Goal: Information Seeking & Learning: Learn about a topic

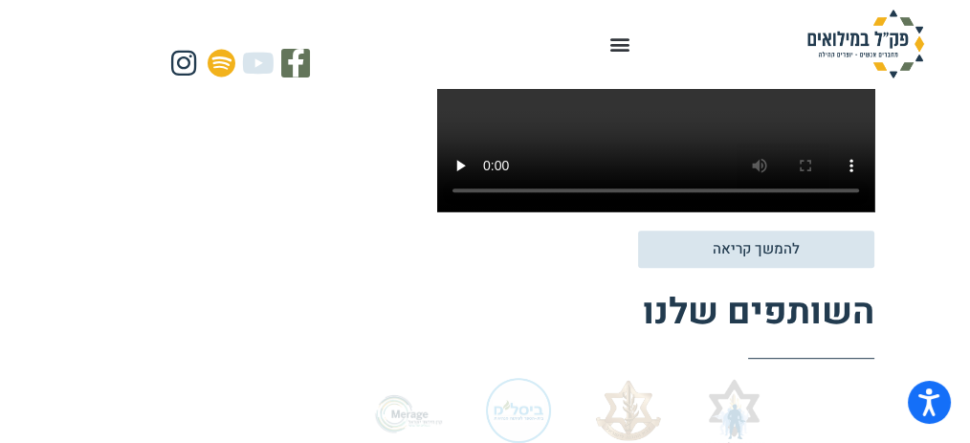
scroll to position [956, 0]
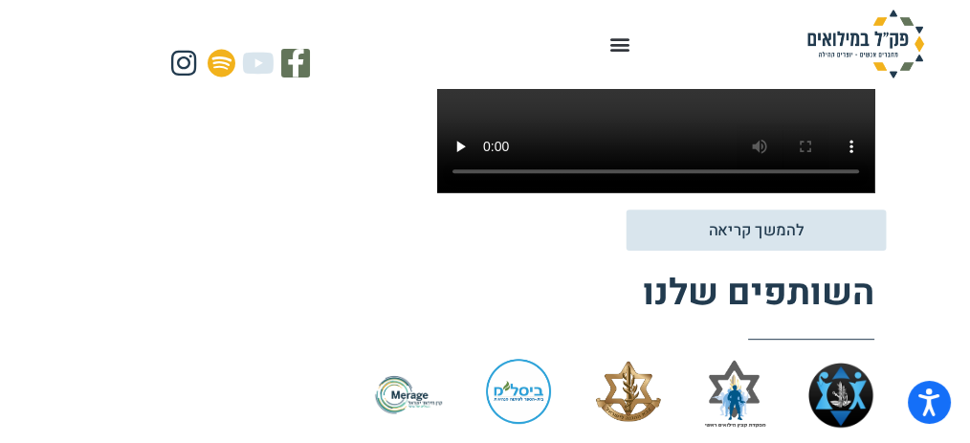
click at [699, 226] on span "להמשך קריאה" at bounding box center [755, 230] width 209 height 16
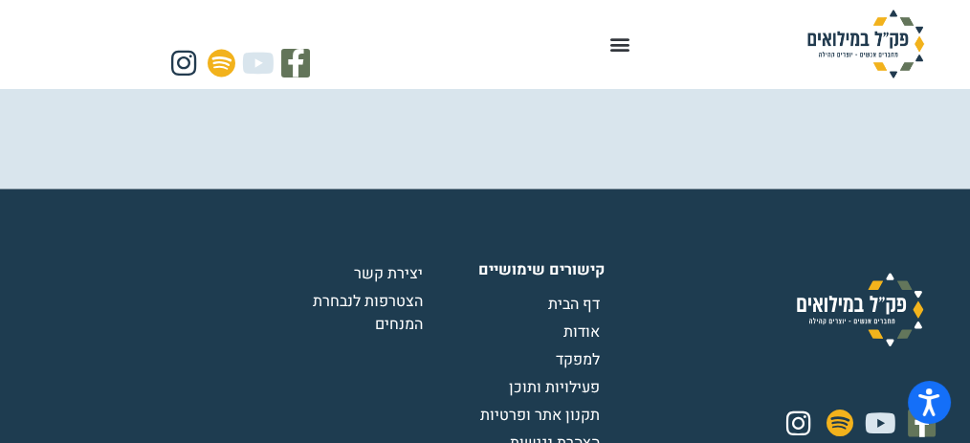
scroll to position [3759, 0]
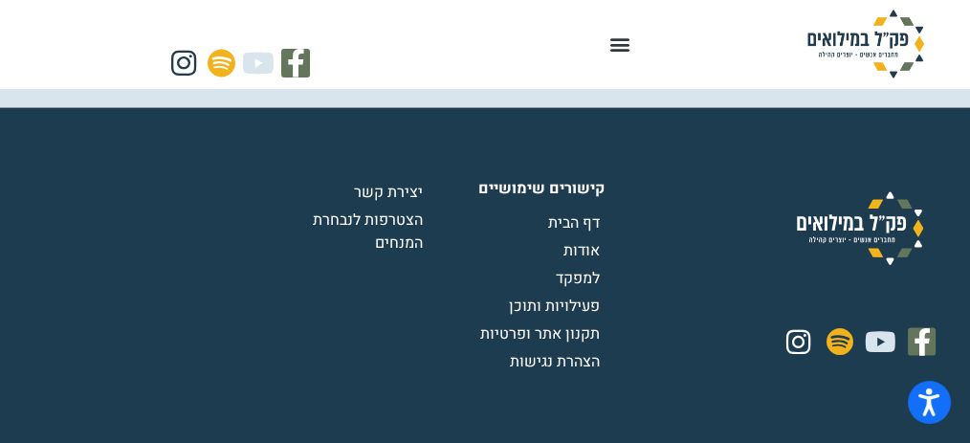
click at [411, 208] on span "הצטרפות לנבחרת המנחים" at bounding box center [346, 231] width 163 height 46
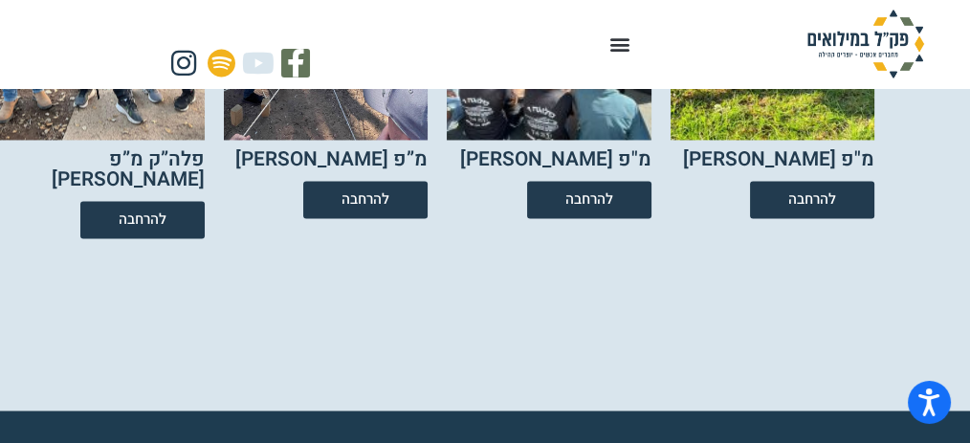
scroll to position [3117, 0]
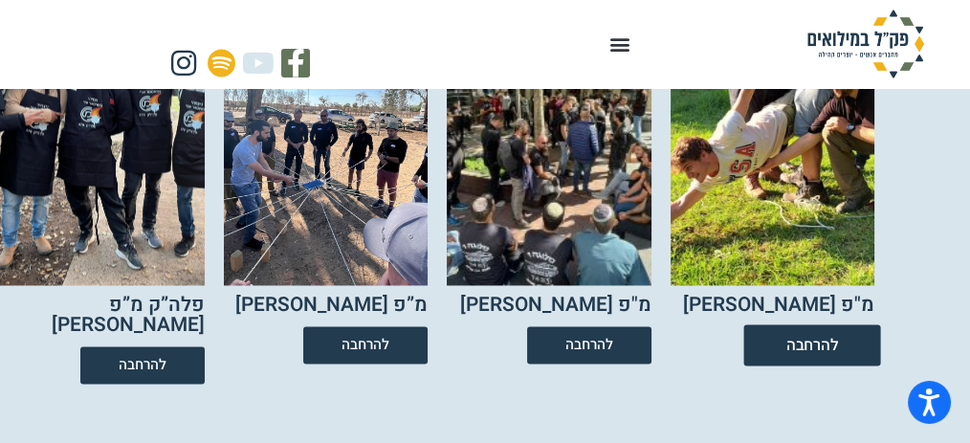
click at [817, 337] on span "להרחבה" at bounding box center [812, 345] width 53 height 16
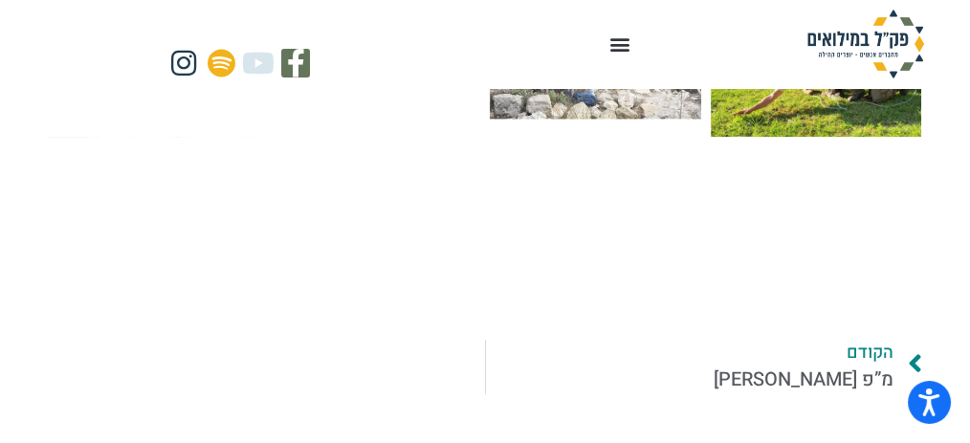
scroll to position [1148, 0]
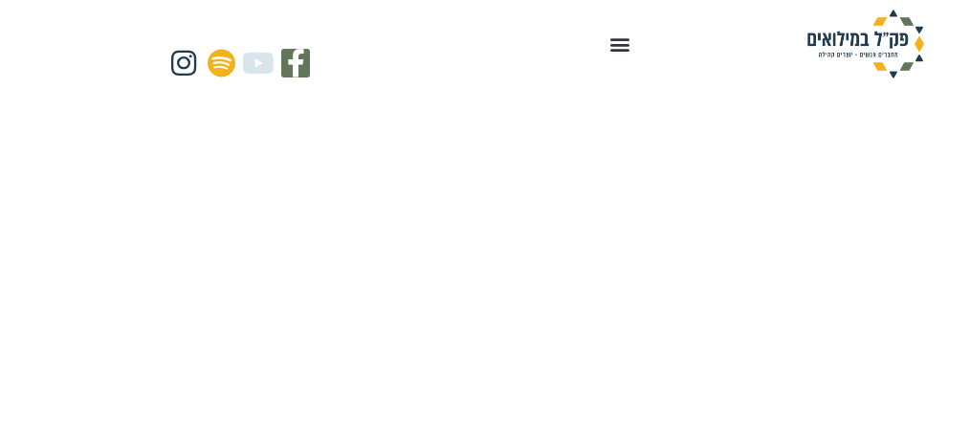
scroll to position [3117, 0]
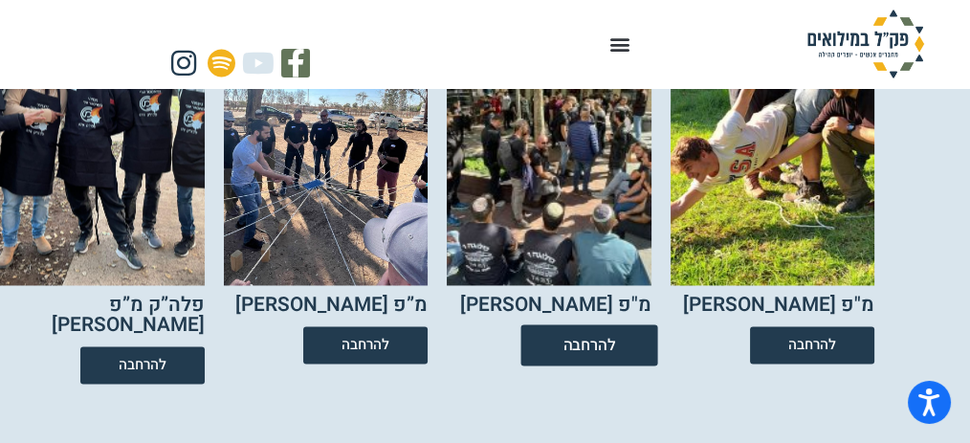
click at [624, 324] on link "להרחבה" at bounding box center [588, 344] width 137 height 41
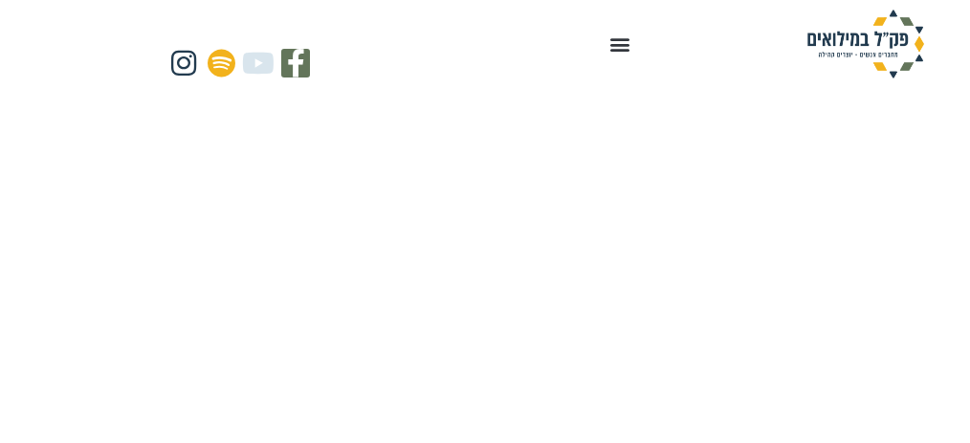
scroll to position [3117, 0]
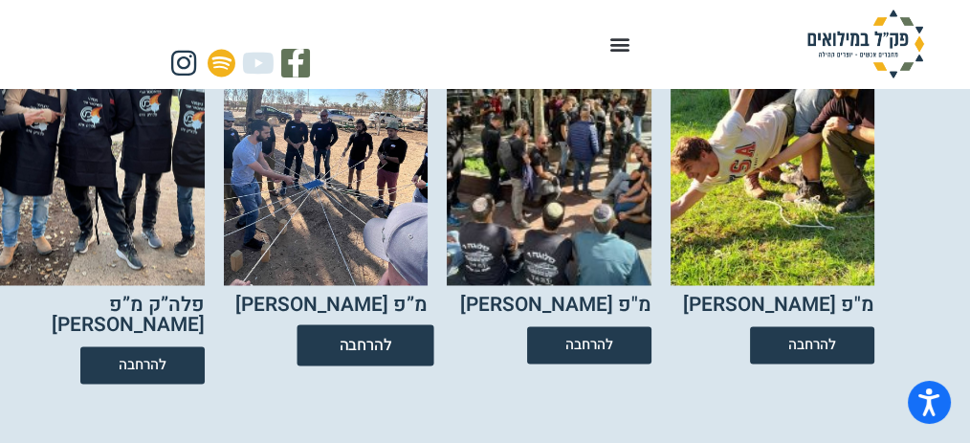
click at [391, 337] on span "להרחבה" at bounding box center [365, 345] width 53 height 16
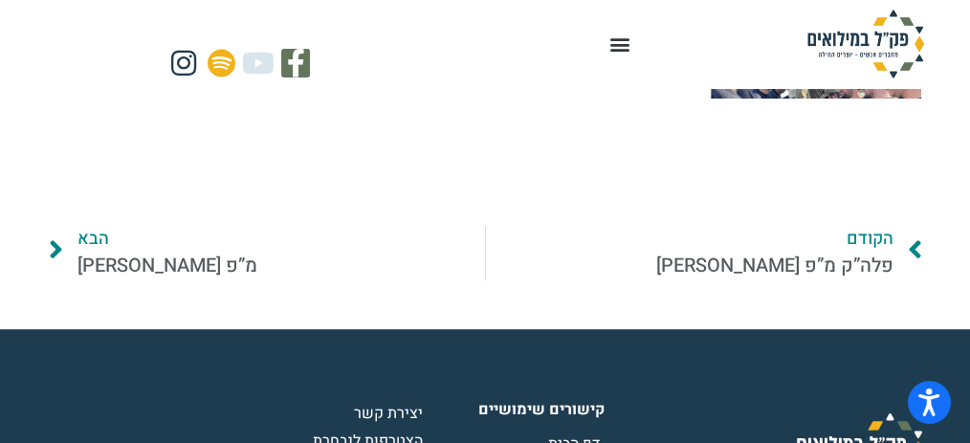
scroll to position [1019, 0]
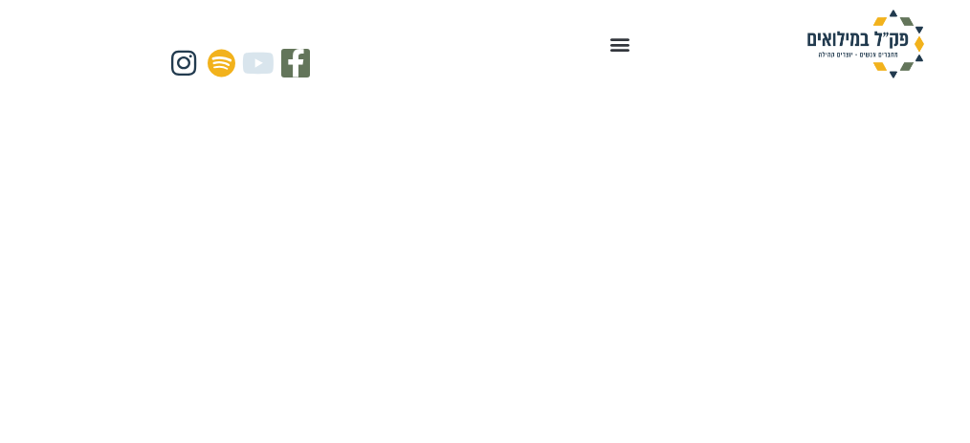
scroll to position [3117, 0]
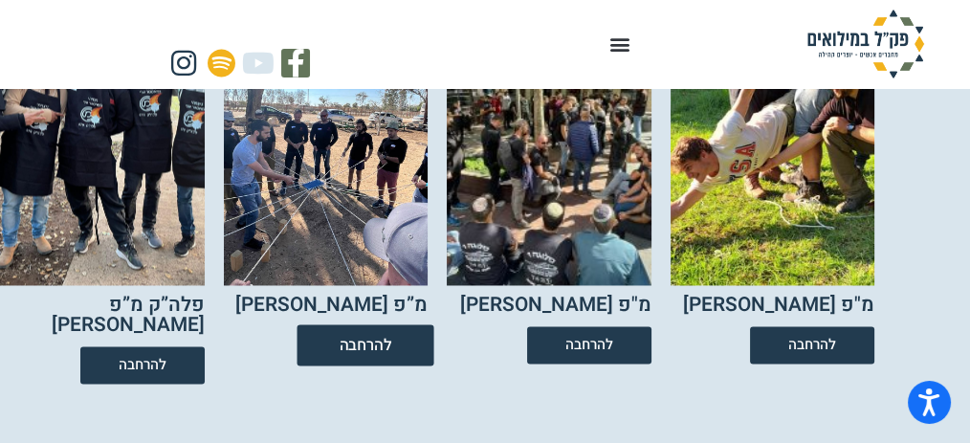
click at [392, 324] on link "להרחבה" at bounding box center [365, 344] width 137 height 41
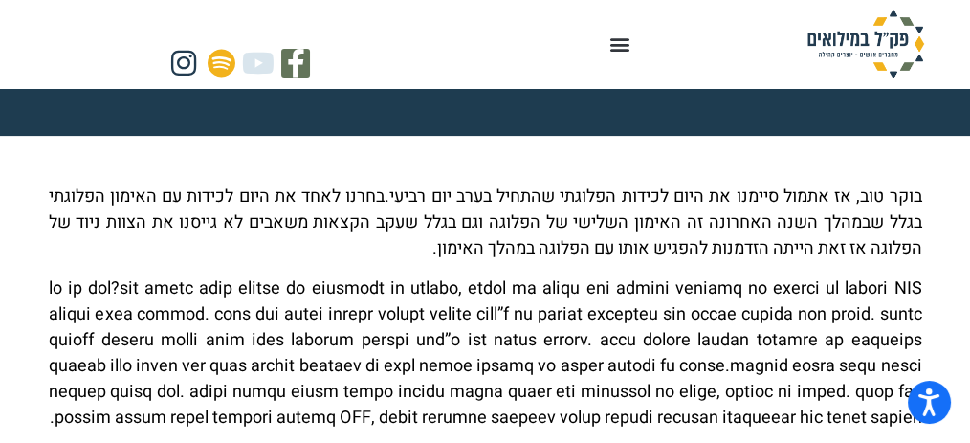
scroll to position [254, 0]
